Goal: Task Accomplishment & Management: Manage account settings

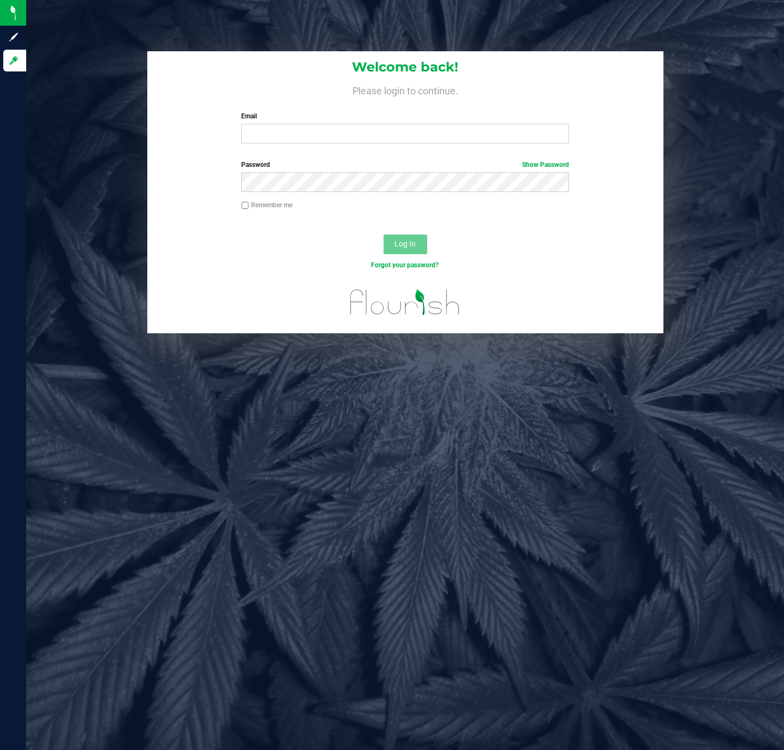
click at [314, 153] on form "Welcome back! Please login to continue. Email Required Please format your email…" at bounding box center [404, 192] width 499 height 282
click at [314, 138] on input "Email" at bounding box center [405, 134] width 328 height 20
type input "[EMAIL_ADDRESS][DOMAIN_NAME]"
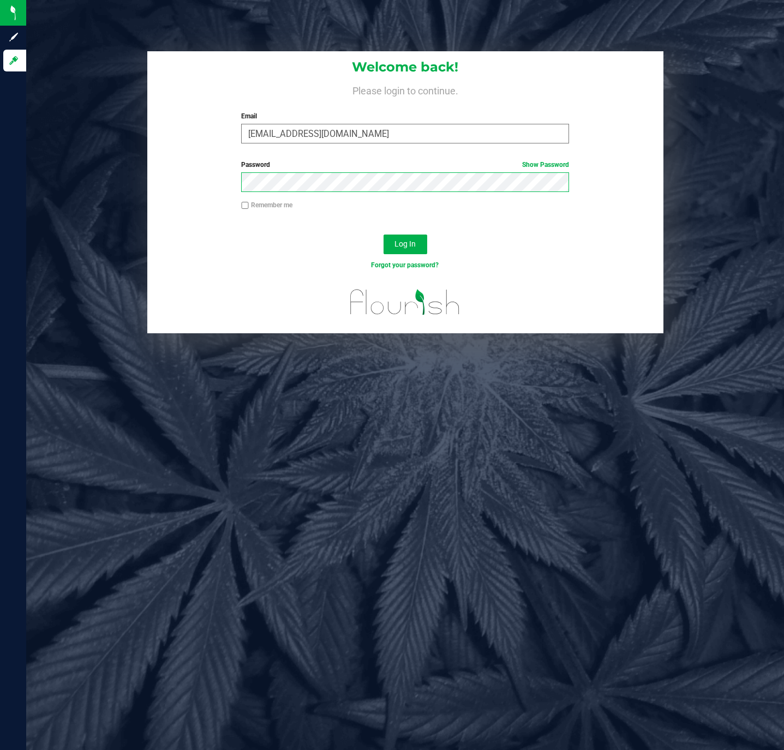
click at [383, 234] on button "Log In" at bounding box center [405, 244] width 44 height 20
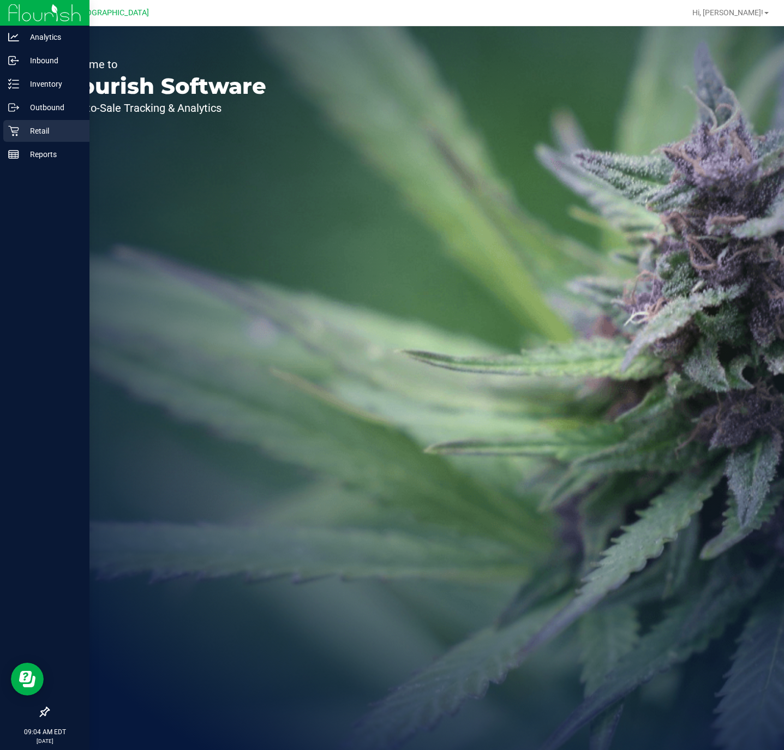
click at [10, 131] on icon at bounding box center [13, 130] width 11 height 11
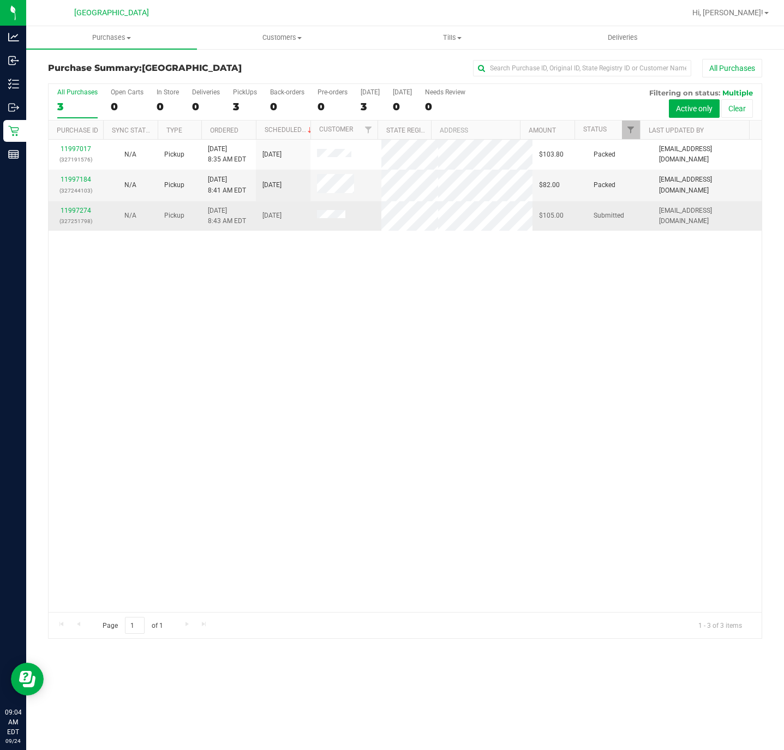
click at [77, 206] on div "11997274 (327251798)" at bounding box center [75, 216] width 41 height 21
click at [83, 213] on link "11997274" at bounding box center [76, 211] width 31 height 8
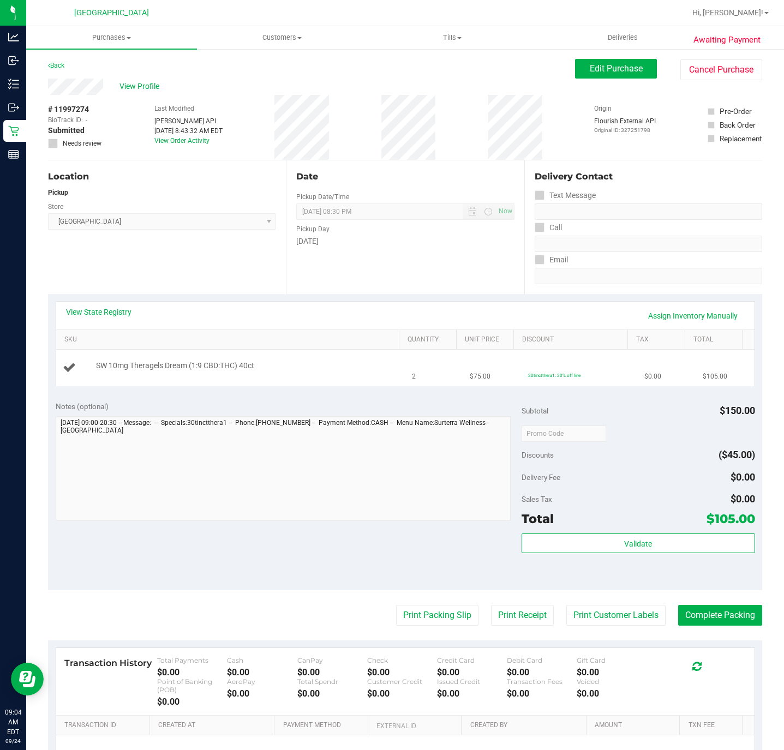
click at [240, 365] on span "SW 10mg Theragels Dream (1:9 CBD:THC) 40ct" at bounding box center [175, 365] width 158 height 10
click at [301, 368] on div "SW 10mg Theragels Dream (1:9 CBD:THC) 40ct" at bounding box center [245, 365] width 308 height 11
click at [362, 563] on div "Notes (optional) Subtotal $150.00 Discounts ($45.00) Delivery Fee $0.00 Sales T…" at bounding box center [405, 492] width 714 height 196
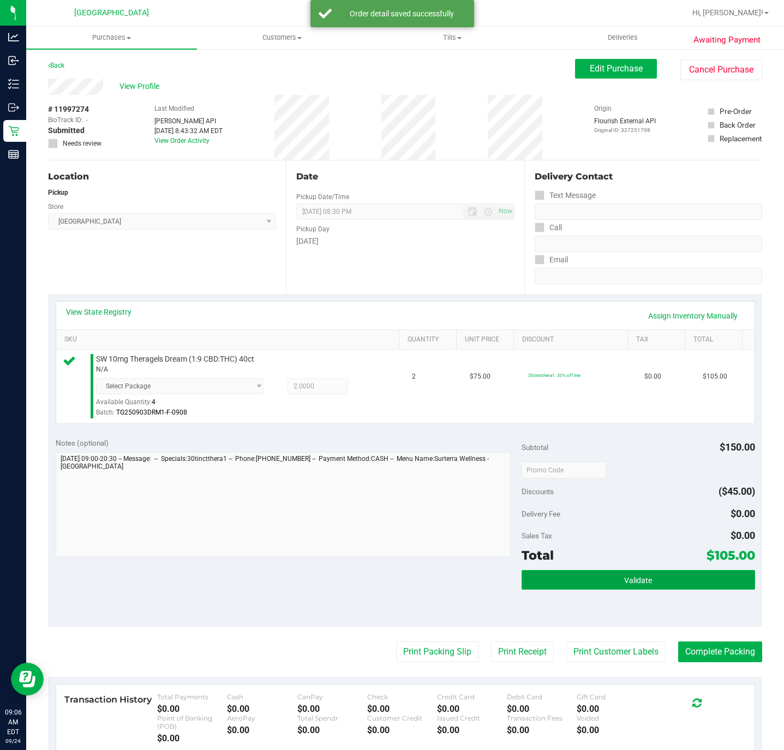
click at [623, 589] on button "Validate" at bounding box center [637, 580] width 233 height 20
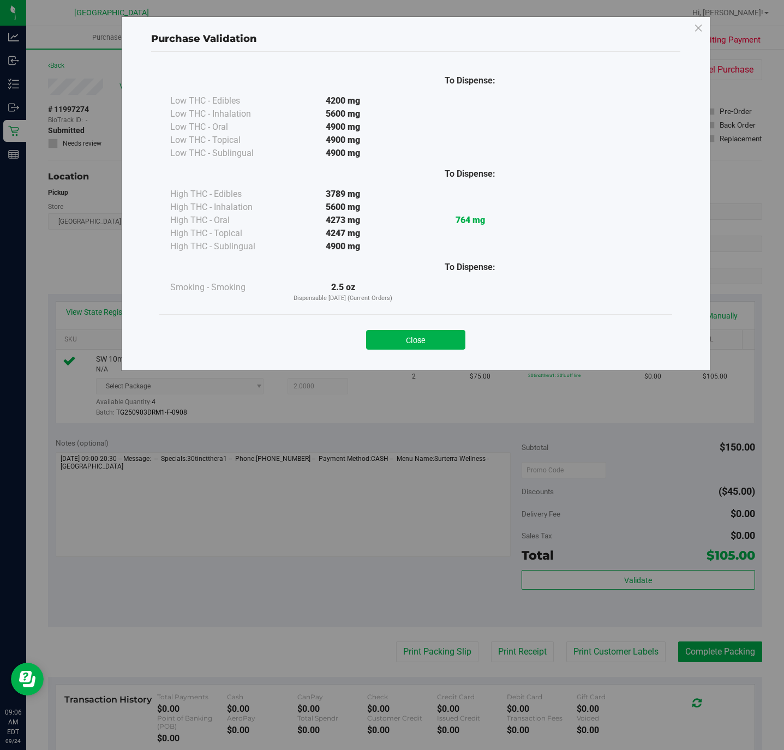
click at [420, 357] on div "Close" at bounding box center [415, 336] width 513 height 44
click at [425, 340] on button "Close" at bounding box center [415, 340] width 99 height 20
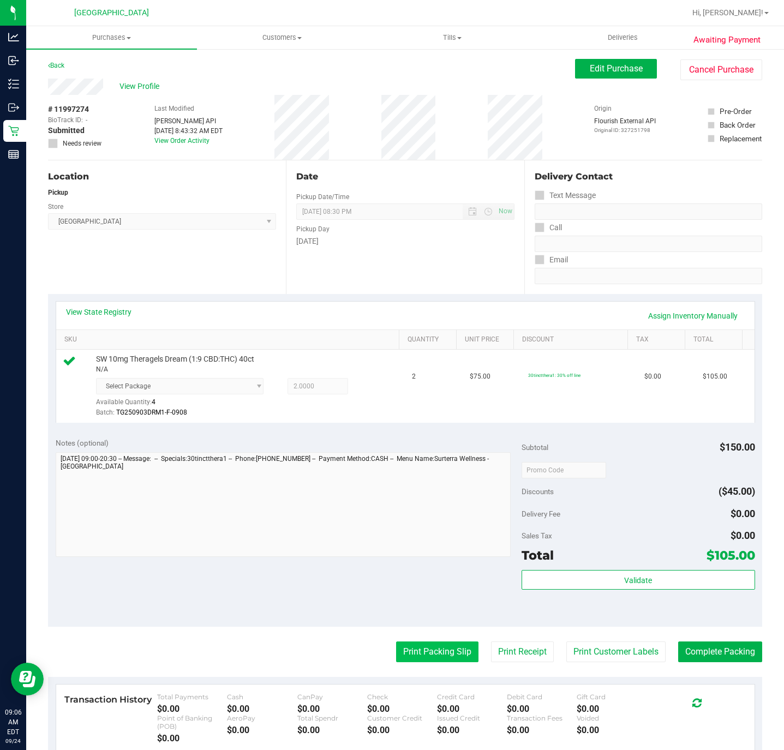
click at [421, 645] on button "Print Packing Slip" at bounding box center [437, 651] width 82 height 21
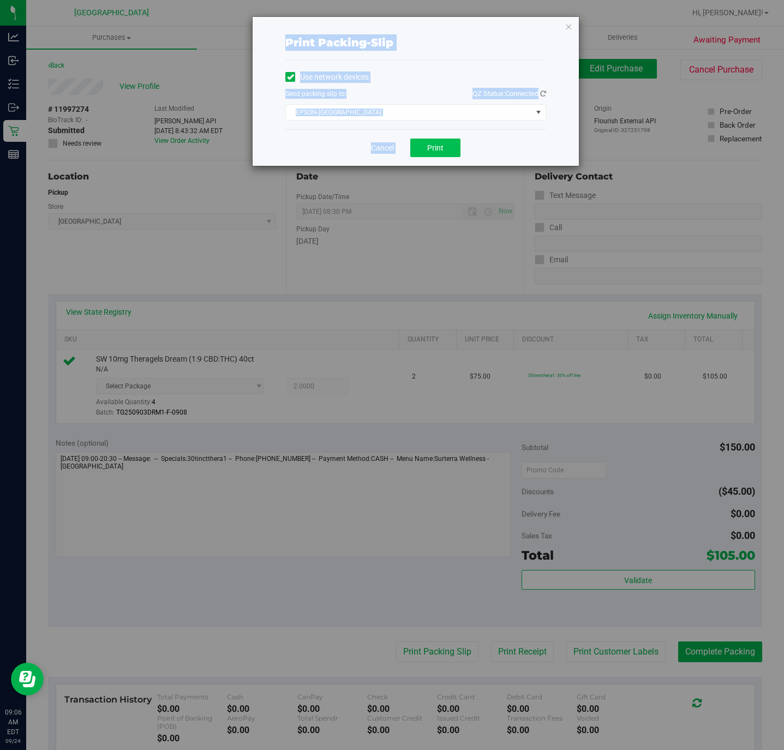
click at [429, 144] on span "Print" at bounding box center [435, 147] width 16 height 9
click at [389, 143] on link "Cancel" at bounding box center [382, 147] width 23 height 11
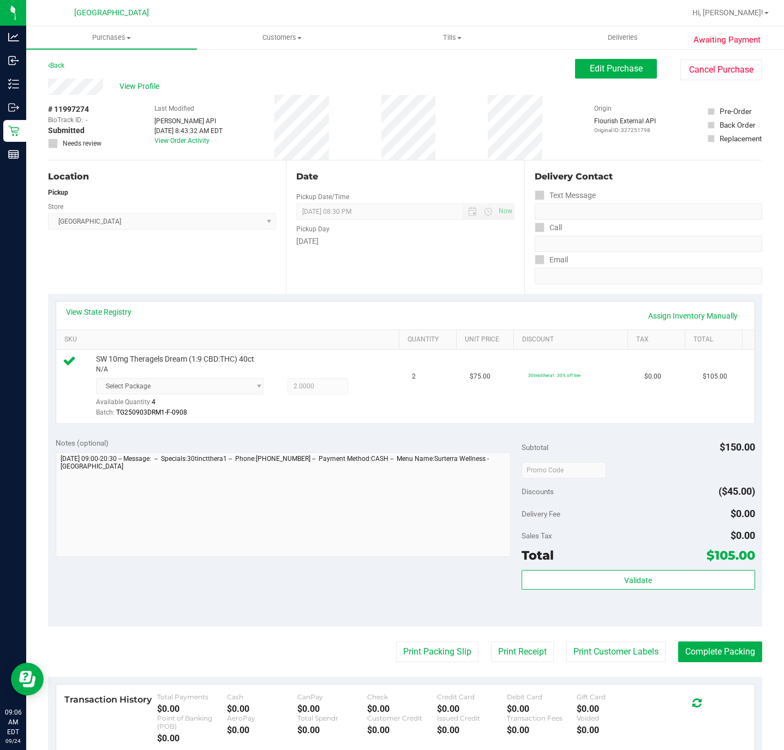
click at [627, 569] on div "Subtotal $150.00 Discounts ($45.00) Delivery Fee $0.00 Sales Tax $0.00 Total $1…" at bounding box center [637, 528] width 233 height 182
click at [640, 575] on button "Validate" at bounding box center [637, 580] width 233 height 20
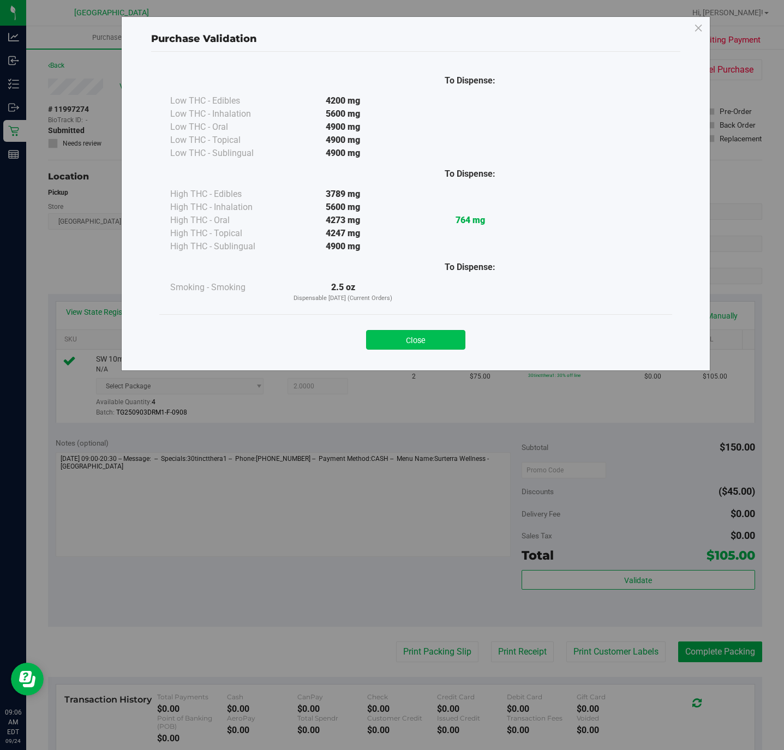
click at [429, 348] on button "Close" at bounding box center [415, 340] width 99 height 20
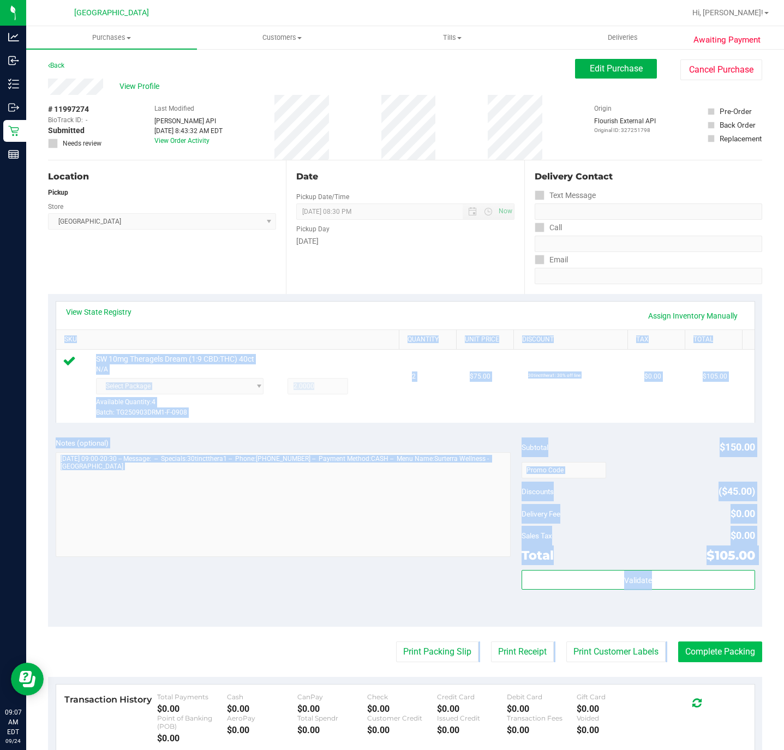
click at [725, 663] on purchase-details "Back Edit Purchase Cancel Purchase View Profile # 11997274 BioTrack ID: - Submi…" at bounding box center [405, 473] width 714 height 829
click at [726, 661] on button "Complete Packing" at bounding box center [720, 651] width 84 height 21
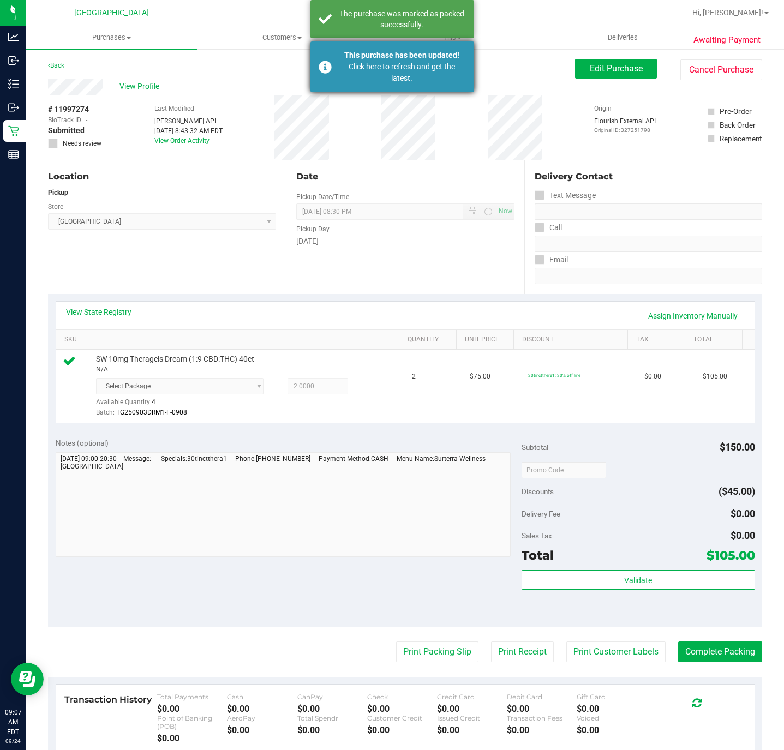
click at [409, 71] on div "Click here to refresh and get the latest." at bounding box center [402, 72] width 128 height 23
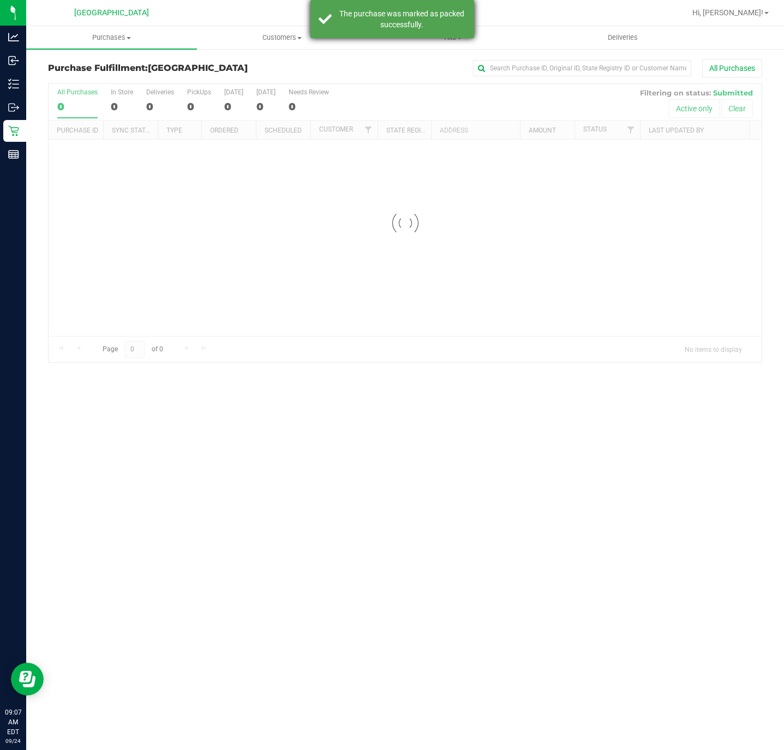
click at [382, 9] on div at bounding box center [440, 12] width 490 height 21
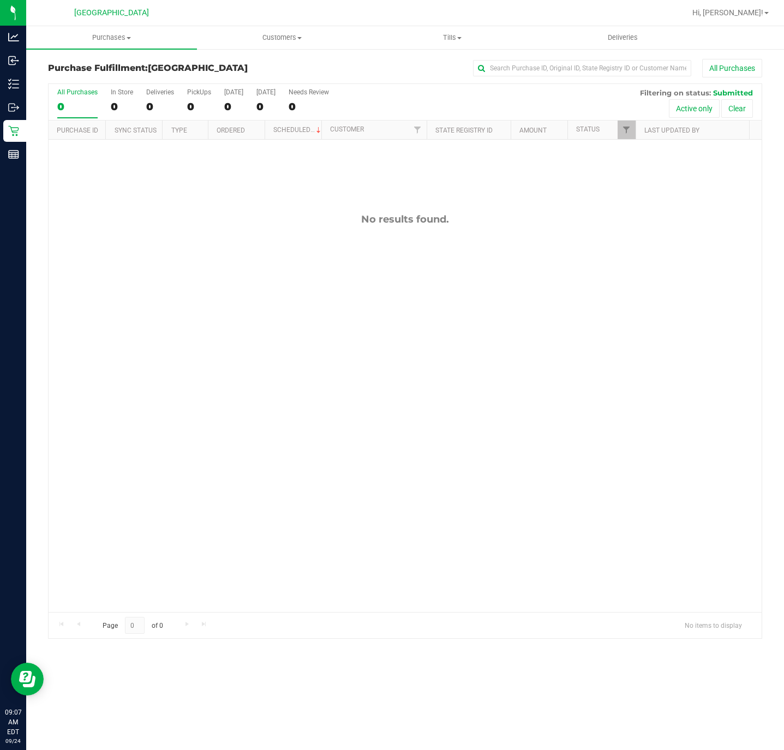
click at [443, 327] on div "No results found." at bounding box center [405, 413] width 713 height 546
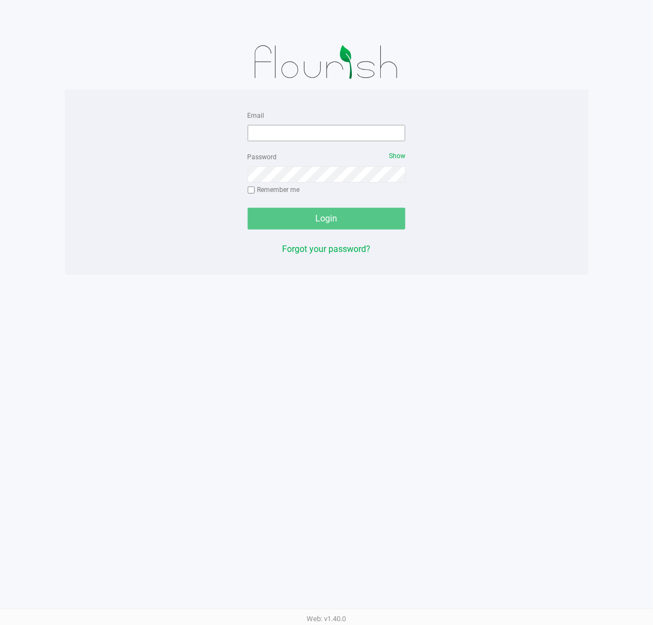
drag, startPoint x: 320, startPoint y: 142, endPoint x: 309, endPoint y: 141, distance: 11.6
click at [320, 142] on form "Email Password Show Remember me Login" at bounding box center [327, 169] width 158 height 121
click at [309, 141] on input "Email" at bounding box center [327, 133] width 158 height 16
type input "[EMAIL_ADDRESS][DOMAIN_NAME]"
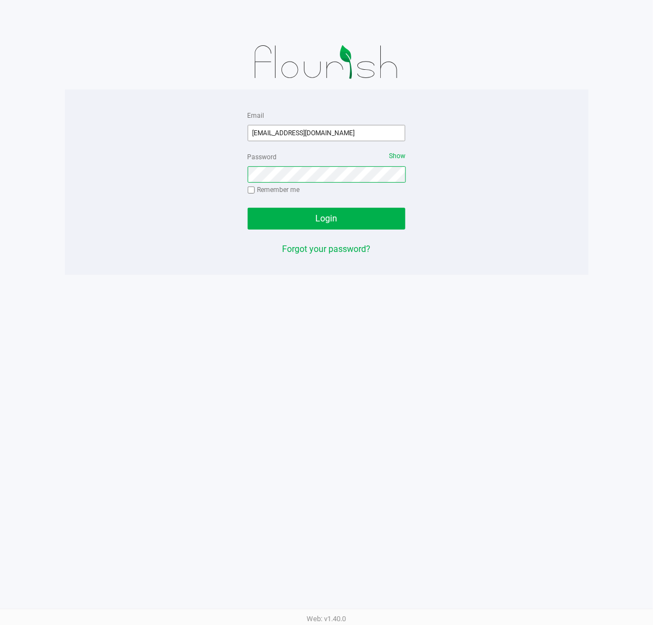
click at [248, 208] on button "Login" at bounding box center [327, 219] width 158 height 22
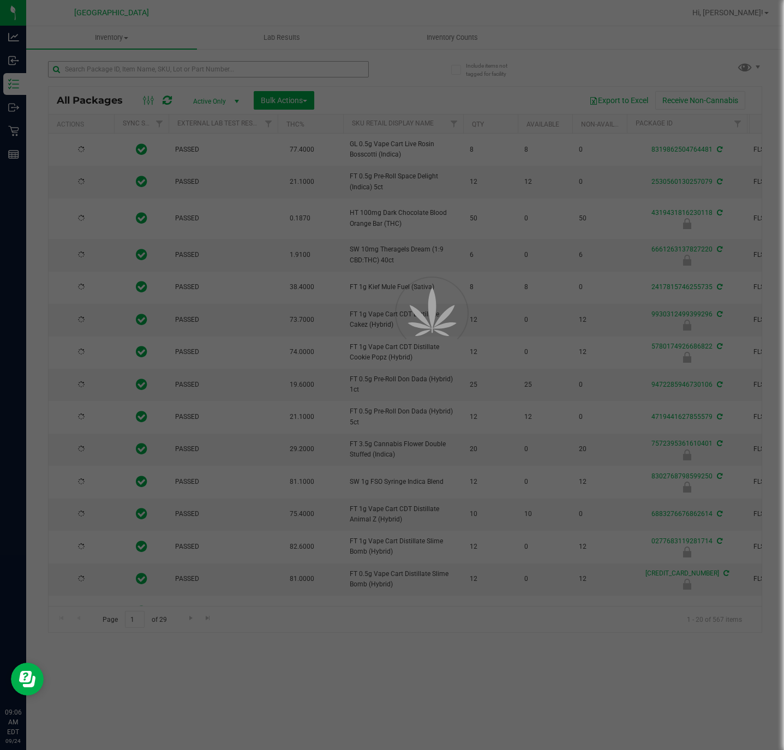
click at [131, 69] on div at bounding box center [392, 375] width 784 height 750
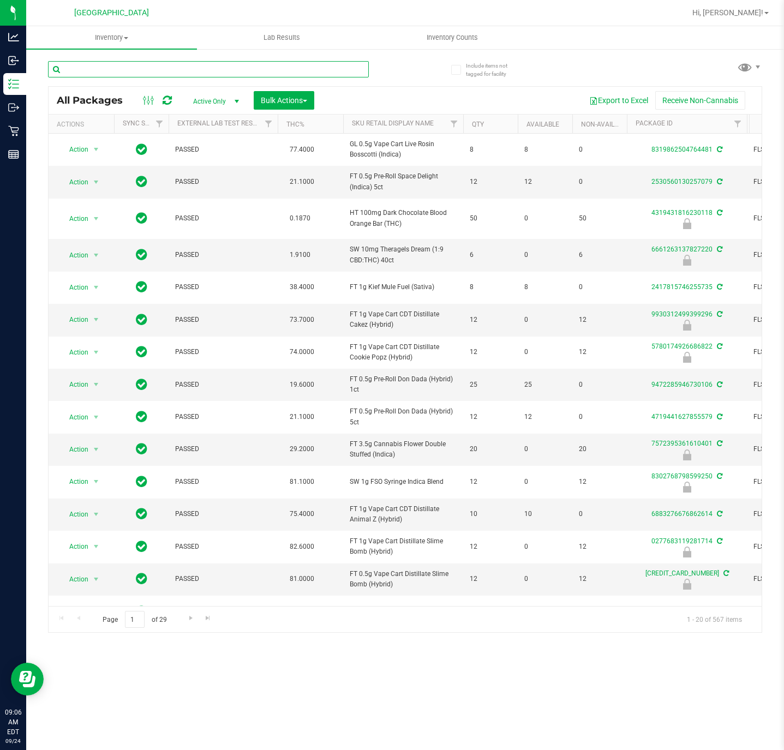
click at [131, 69] on input "text" at bounding box center [208, 69] width 321 height 16
type input "TG250903DRM1-F-0908"
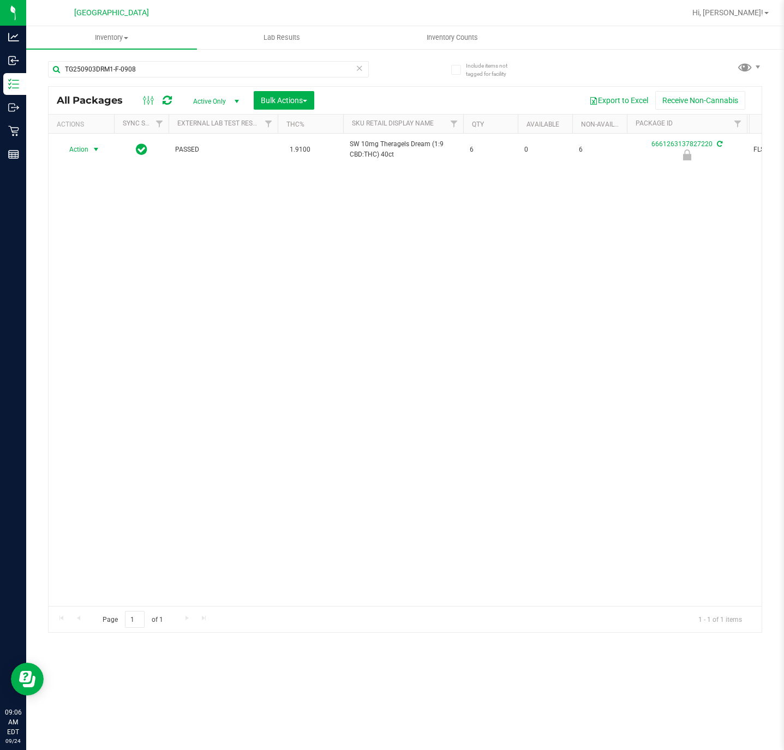
click at [74, 149] on span "Action" at bounding box center [73, 149] width 29 height 15
click at [97, 262] on li "Unlock package" at bounding box center [95, 266] width 71 height 16
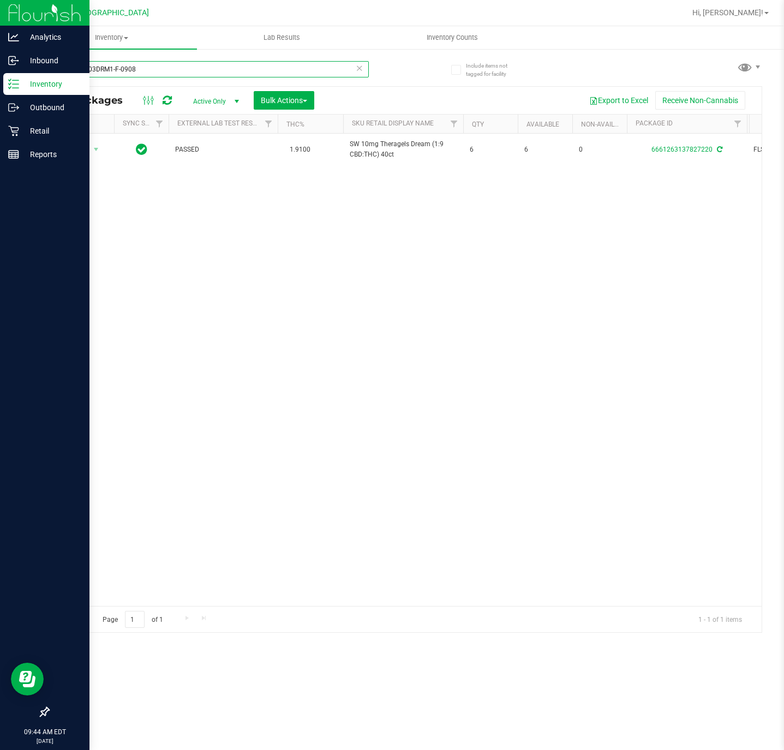
drag, startPoint x: 143, startPoint y: 74, endPoint x: 2, endPoint y: 87, distance: 141.3
click at [2, 87] on div "Analytics Inbound Inventory Outbound Retail Reports 09:44 AM EDT 09/24/2025 09/…" at bounding box center [392, 375] width 784 height 750
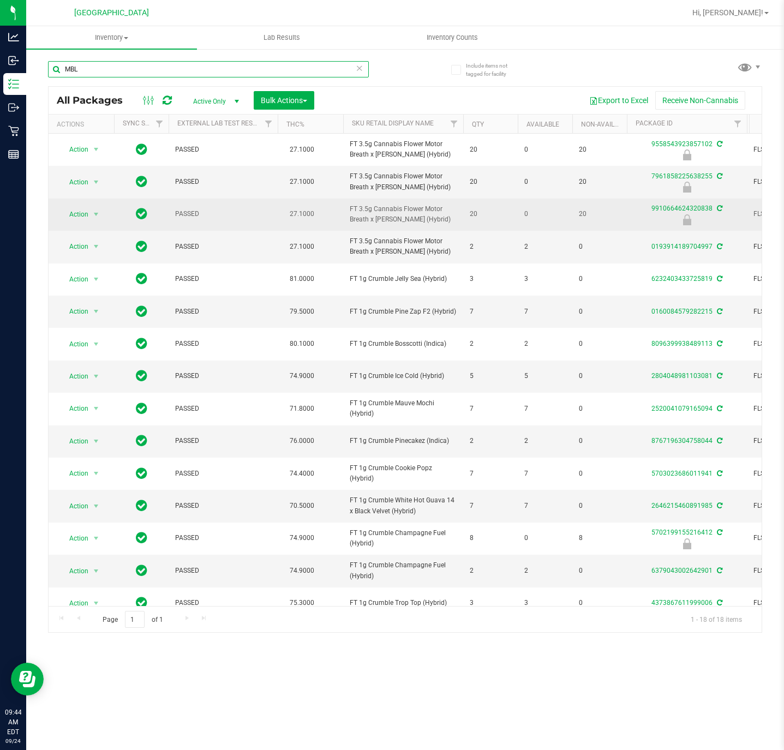
type input "MBL"
click at [366, 214] on span "FT 3.5g Cannabis Flower Motor Breath x Mike Larry (Hybrid)" at bounding box center [402, 214] width 107 height 21
